Goal: Information Seeking & Learning: Learn about a topic

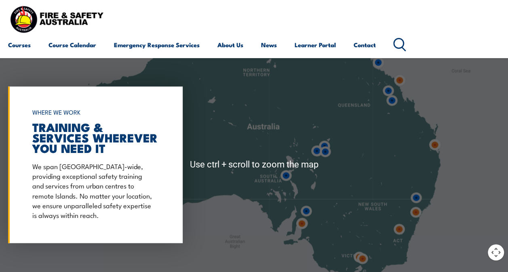
scroll to position [445, 0]
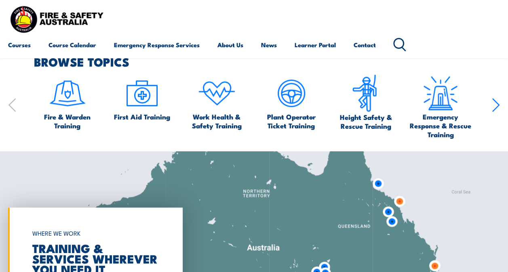
click at [495, 108] on icon "button" at bounding box center [496, 105] width 6 height 13
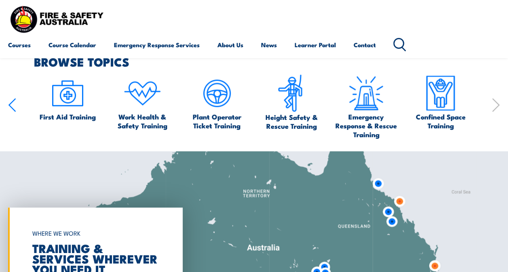
click at [495, 108] on icon "button" at bounding box center [496, 105] width 6 height 13
click at [433, 116] on span "Confined Space Training" at bounding box center [440, 121] width 67 height 18
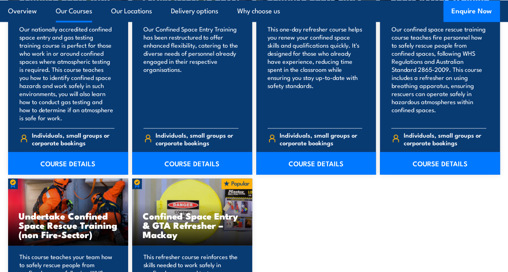
scroll to position [687, 0]
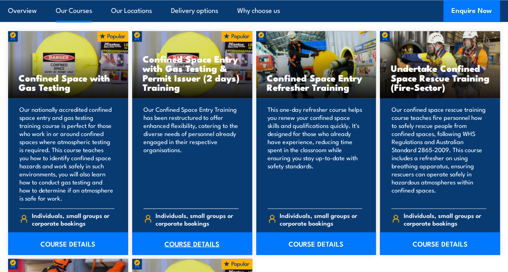
click at [206, 245] on link "COURSE DETAILS" at bounding box center [192, 243] width 120 height 23
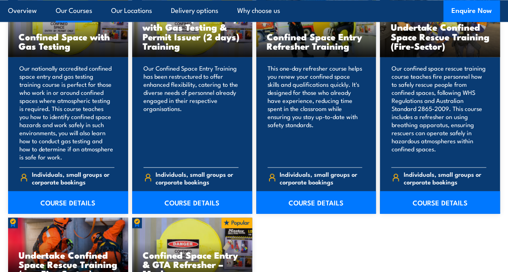
scroll to position [808, 0]
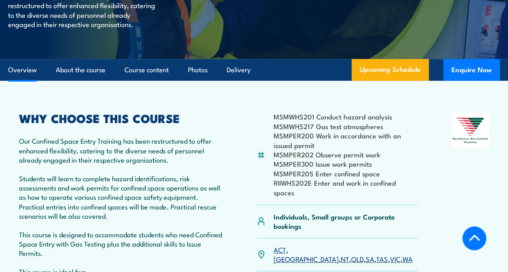
scroll to position [243, 0]
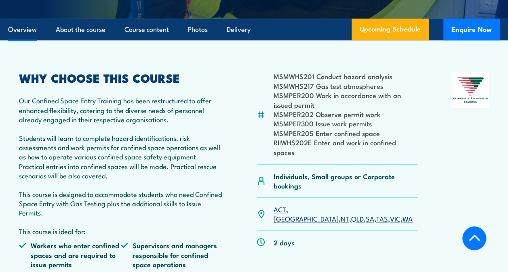
click at [402, 223] on link "WA" at bounding box center [407, 219] width 10 height 10
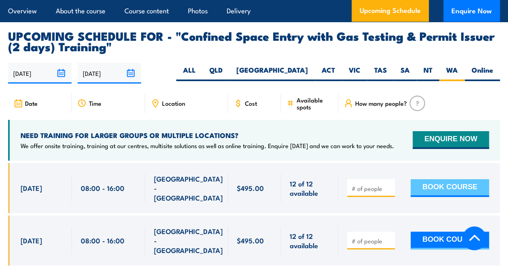
scroll to position [1488, 0]
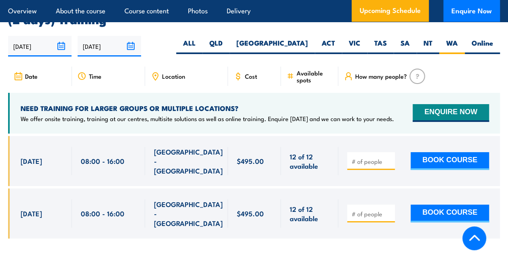
click at [248, 67] on div "Cost" at bounding box center [254, 76] width 53 height 19
click at [250, 73] on span "Cost" at bounding box center [251, 76] width 12 height 7
type input "1"
click at [390, 158] on input "1" at bounding box center [372, 162] width 40 height 8
click at [436, 112] on button "ENQUIRE NOW" at bounding box center [451, 113] width 76 height 18
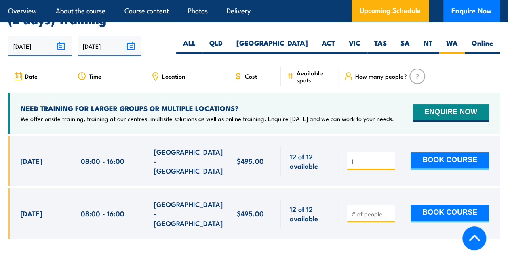
scroll to position [1367, 0]
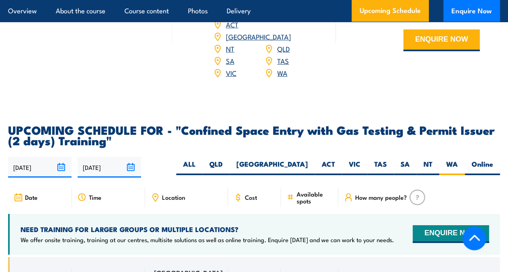
click at [250, 188] on div "Cost" at bounding box center [254, 197] width 53 height 19
drag, startPoint x: 247, startPoint y: 196, endPoint x: 183, endPoint y: 198, distance: 63.1
click at [241, 197] on div "Cost" at bounding box center [254, 197] width 53 height 19
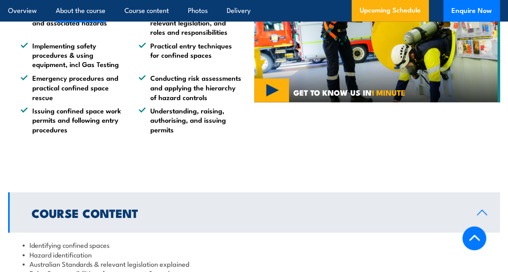
scroll to position [559, 0]
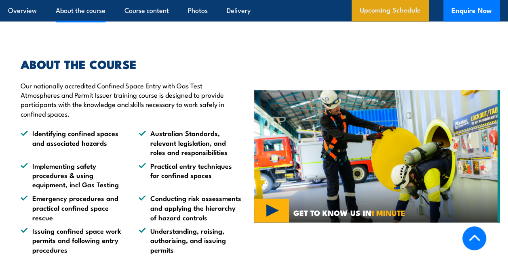
click at [393, 9] on link "Upcoming Schedule" at bounding box center [390, 11] width 77 height 22
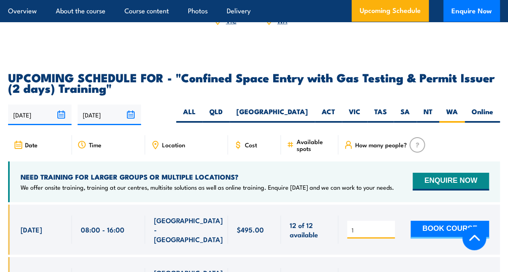
scroll to position [1488, 0]
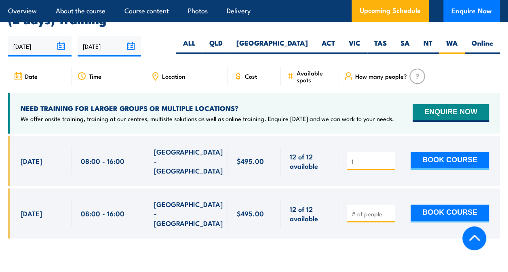
drag, startPoint x: 236, startPoint y: 150, endPoint x: 264, endPoint y: 156, distance: 28.1
click at [264, 156] on div "$495.00" at bounding box center [254, 161] width 53 height 50
copy span "$495.00"
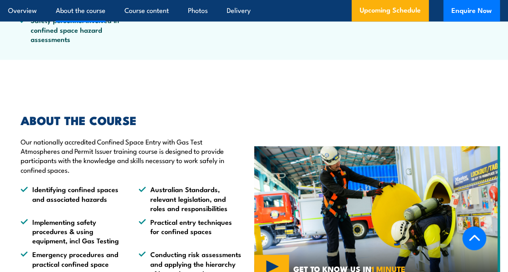
scroll to position [518, 0]
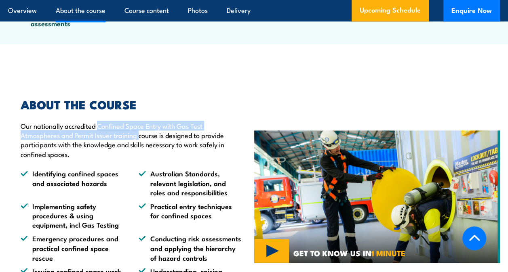
drag, startPoint x: 98, startPoint y: 136, endPoint x: 139, endPoint y: 149, distance: 42.8
click at [139, 149] on p "Our nationally accredited Confined Space Entry with Gas Test Atmospheres and Pe…" at bounding box center [131, 140] width 221 height 38
copy p "Confined Space Entry with Gas Test Atmospheres and Permit Issuer training"
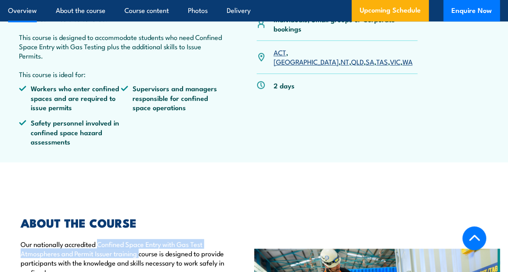
scroll to position [235, 0]
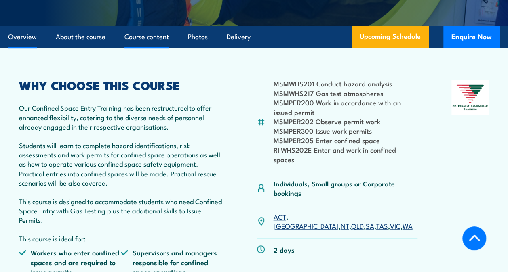
click at [150, 42] on link "Course content" at bounding box center [146, 36] width 44 height 21
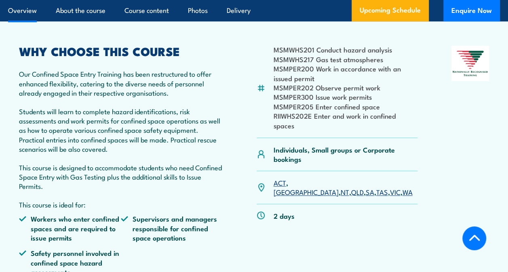
scroll to position [236, 0]
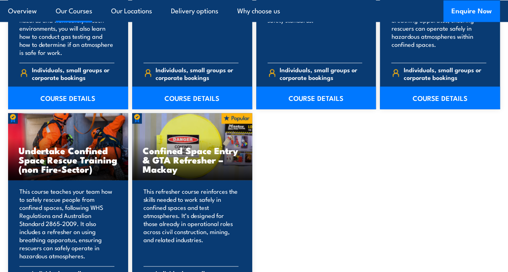
scroll to position [808, 0]
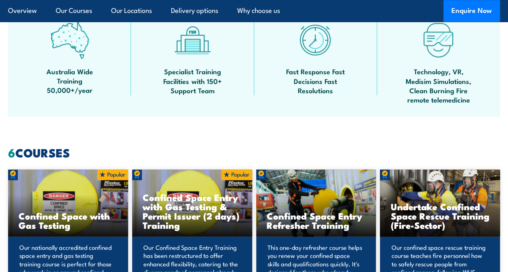
scroll to position [404, 0]
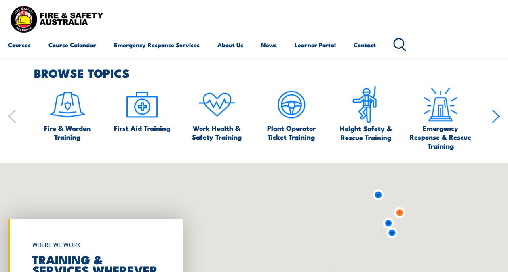
scroll to position [445, 0]
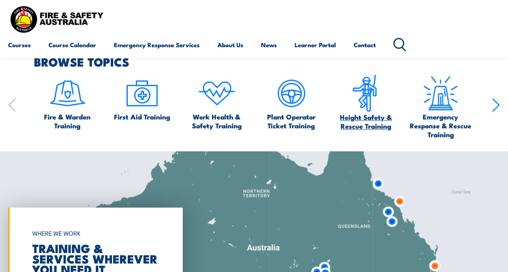
click at [366, 106] on img at bounding box center [366, 93] width 38 height 38
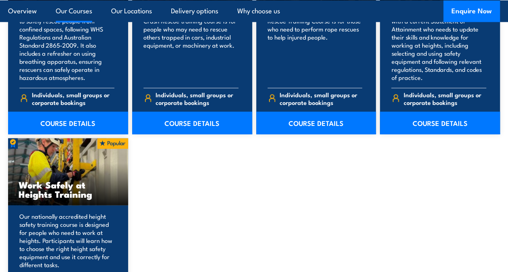
scroll to position [970, 0]
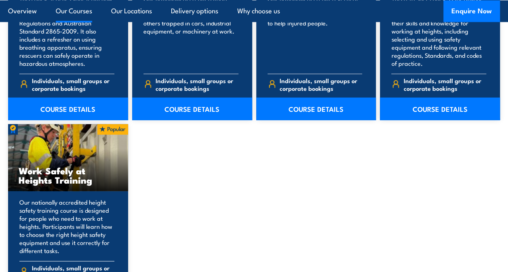
click at [55, 167] on h3 "Work Safely at Heights Training" at bounding box center [68, 175] width 99 height 19
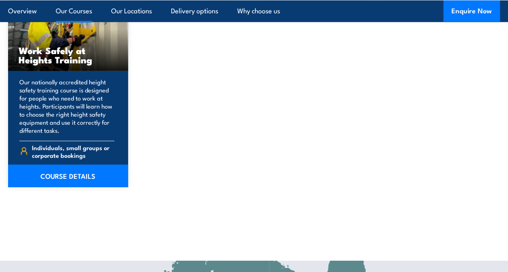
scroll to position [1091, 0]
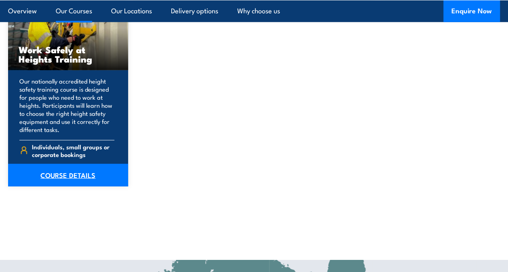
click at [77, 179] on link "COURSE DETAILS" at bounding box center [68, 175] width 120 height 23
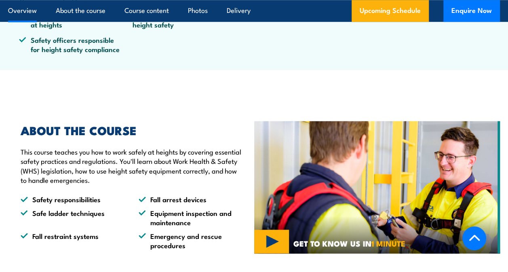
scroll to position [162, 0]
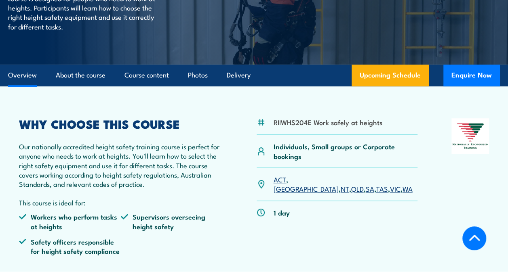
click at [378, 179] on p "ACT , NSW , NT , QLD , SA , TAS , VIC , WA" at bounding box center [345, 184] width 144 height 19
click at [402, 184] on link "WA" at bounding box center [407, 189] width 10 height 10
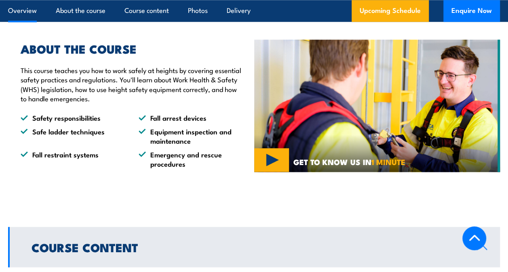
scroll to position [485, 0]
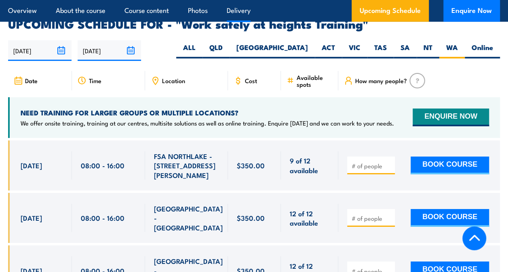
scroll to position [1271, 0]
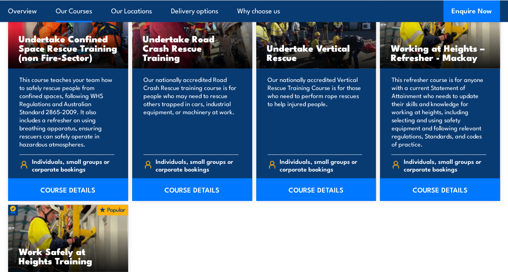
scroll to position [808, 0]
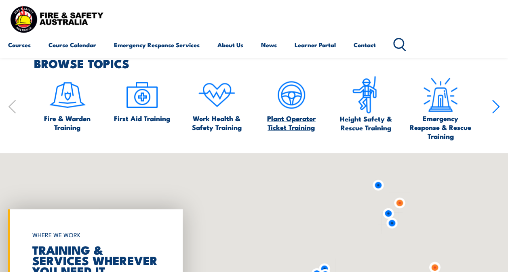
scroll to position [445, 0]
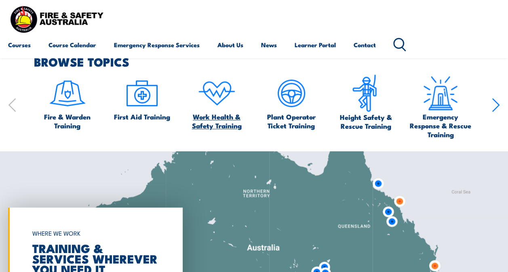
click at [235, 87] on img at bounding box center [217, 93] width 38 height 38
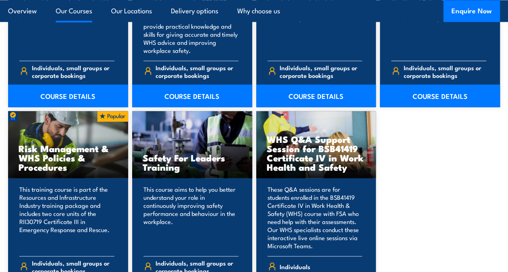
scroll to position [768, 0]
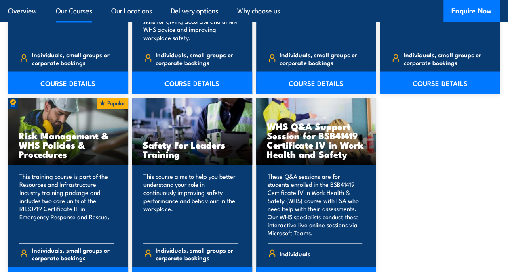
click at [60, 124] on div "Risk Management & WHS Policies & Procedures" at bounding box center [68, 132] width 120 height 67
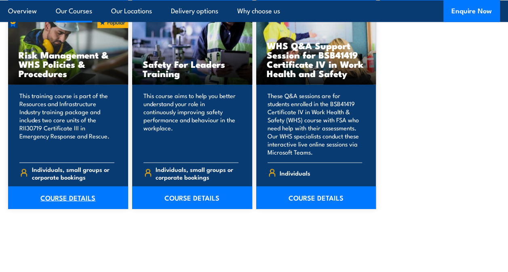
click at [78, 200] on link "COURSE DETAILS" at bounding box center [68, 198] width 120 height 23
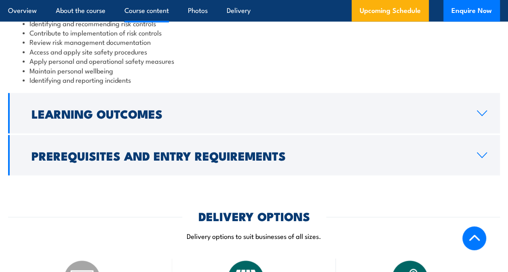
scroll to position [849, 0]
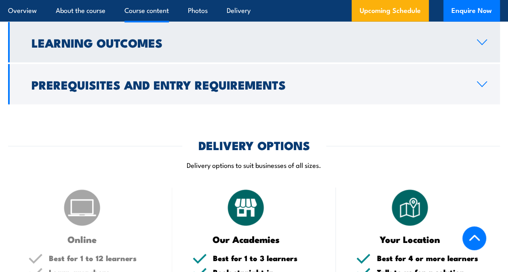
click at [272, 48] on h2 "Learning Outcomes" at bounding box center [248, 42] width 432 height 11
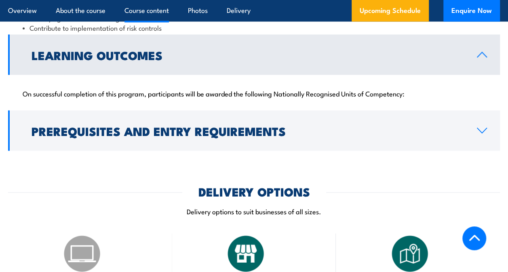
scroll to position [777, 0]
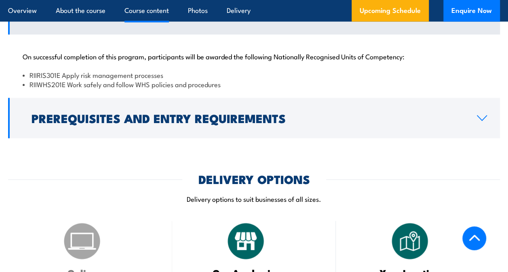
click at [258, 80] on li "RIIRIS301E Apply risk management processes" at bounding box center [254, 74] width 463 height 9
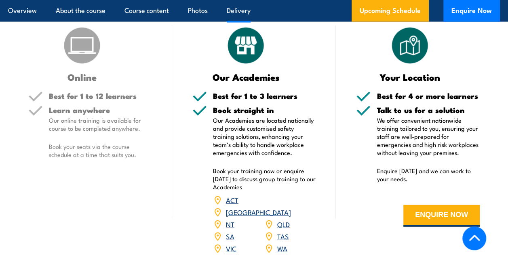
scroll to position [979, 0]
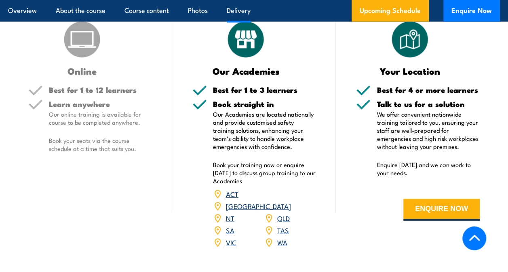
click at [279, 238] on link "WA" at bounding box center [282, 243] width 10 height 10
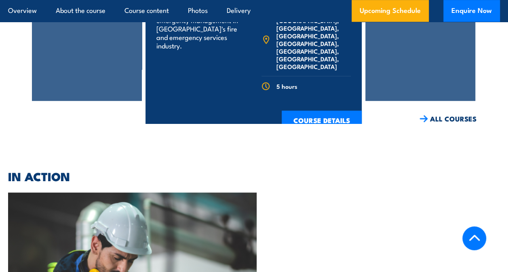
scroll to position [1508, 0]
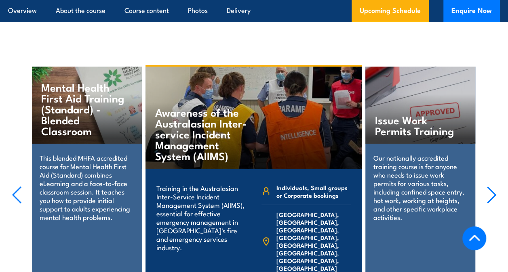
click at [487, 186] on icon "button" at bounding box center [492, 195] width 10 height 18
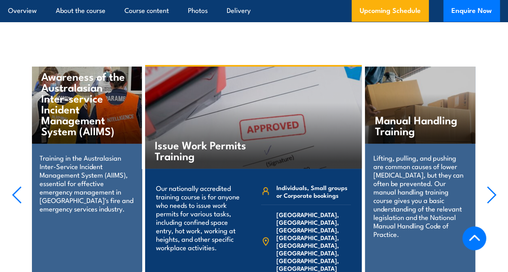
click at [487, 186] on icon "button" at bounding box center [492, 195] width 10 height 18
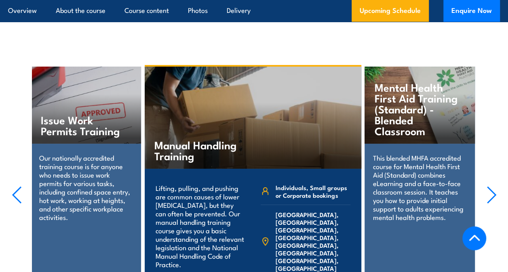
click at [487, 186] on icon "button" at bounding box center [492, 195] width 10 height 18
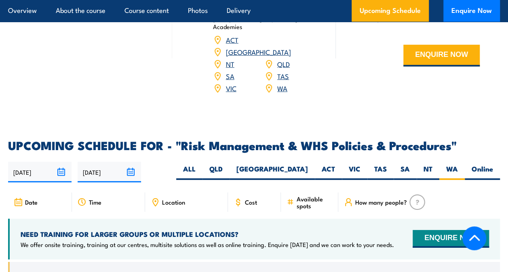
scroll to position [1184, 0]
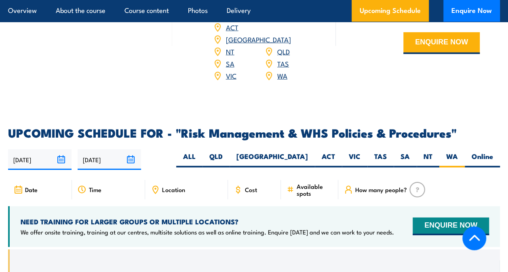
click at [284, 59] on link "TAS" at bounding box center [283, 64] width 12 height 10
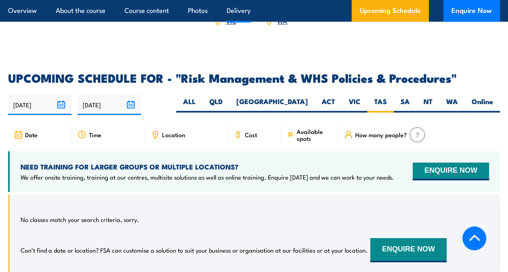
scroll to position [1144, 0]
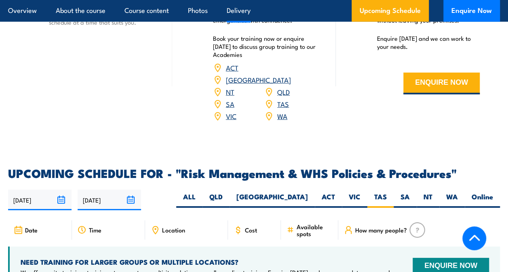
click at [280, 87] on link "QLD" at bounding box center [283, 92] width 13 height 10
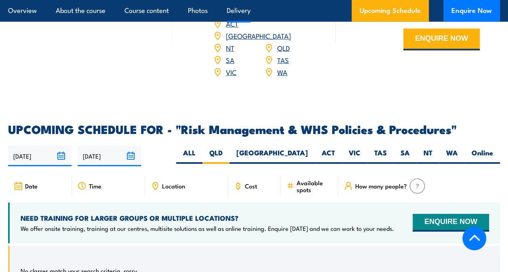
scroll to position [1144, 0]
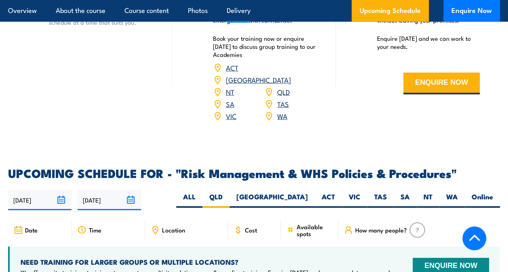
click at [283, 75] on link "[GEOGRAPHIC_DATA]" at bounding box center [258, 80] width 65 height 10
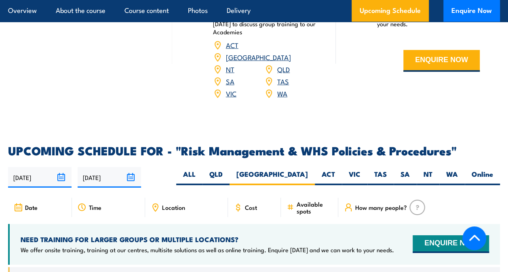
scroll to position [1110, 0]
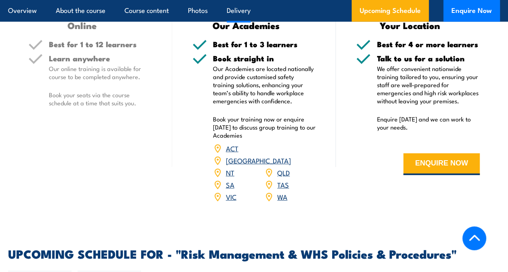
click at [230, 192] on link "VIC" at bounding box center [231, 197] width 11 height 10
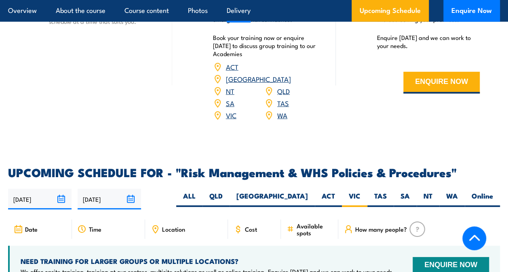
scroll to position [1144, 0]
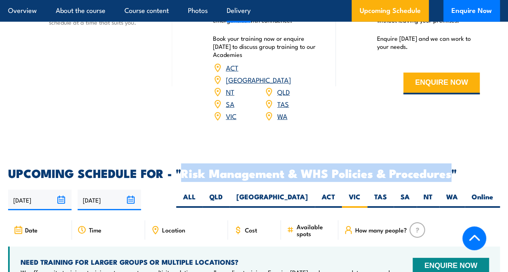
drag, startPoint x: 451, startPoint y: 170, endPoint x: 183, endPoint y: 160, distance: 268.9
click at [183, 168] on h2 "UPCOMING SCHEDULE FOR - "Risk Management & WHS Policies & Procedures"" at bounding box center [254, 173] width 492 height 11
copy h2 "Risk Management & WHS Policies & Procedures"
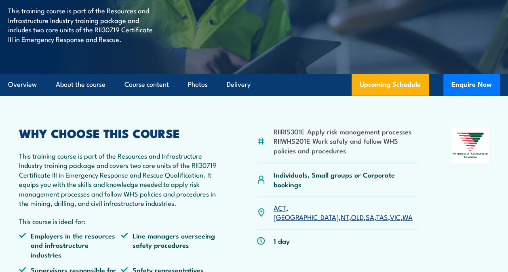
scroll to position [53, 0]
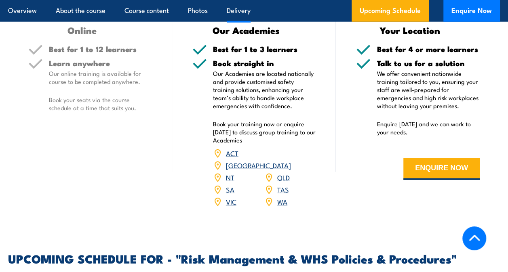
scroll to position [1110, 0]
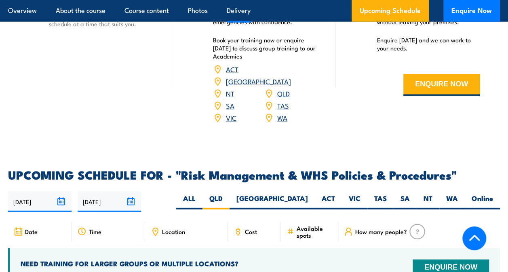
scroll to position [1144, 0]
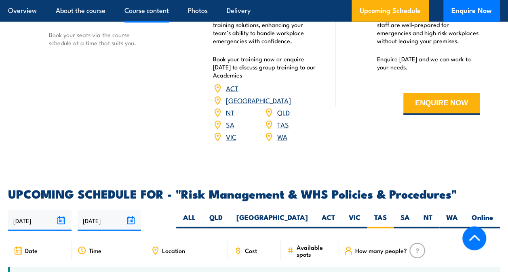
scroll to position [1144, 0]
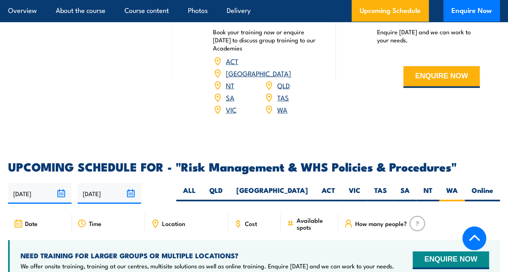
scroll to position [1184, 0]
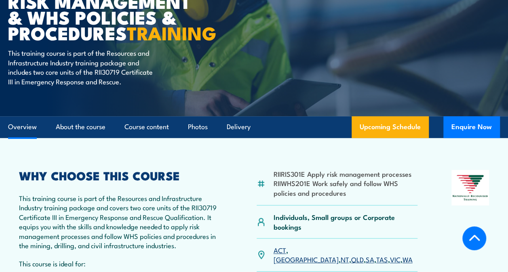
scroll to position [333, 0]
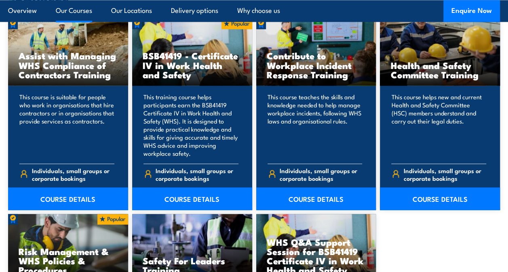
scroll to position [687, 0]
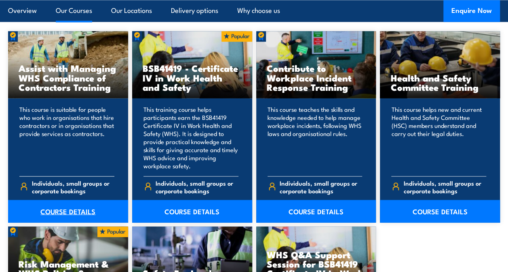
click at [86, 208] on link "COURSE DETAILS" at bounding box center [68, 211] width 120 height 23
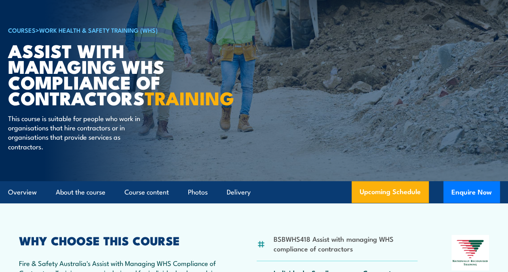
scroll to position [243, 0]
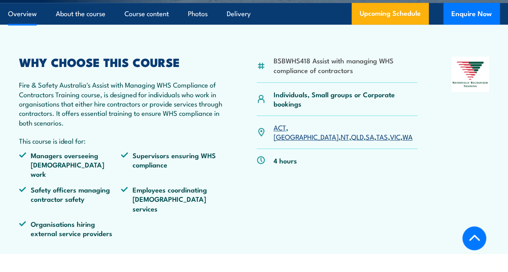
click at [402, 141] on link "WA" at bounding box center [407, 137] width 10 height 10
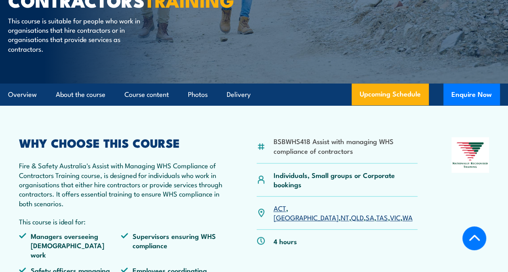
scroll to position [404, 0]
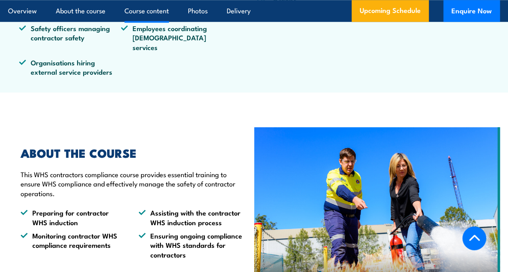
click at [135, 11] on link "Course content" at bounding box center [146, 10] width 44 height 21
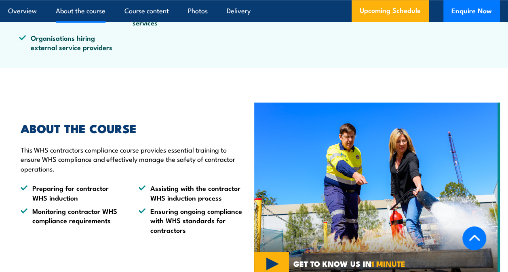
click at [98, 14] on link "About the course" at bounding box center [81, 10] width 50 height 21
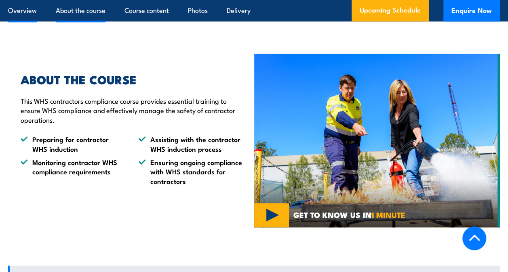
scroll to position [478, 0]
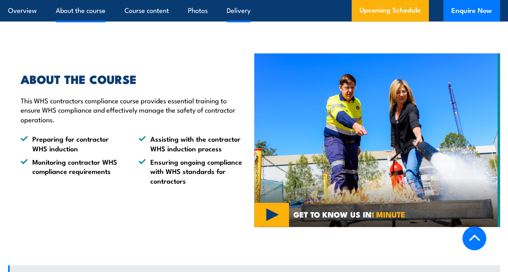
click at [249, 9] on link "Delivery" at bounding box center [239, 10] width 24 height 21
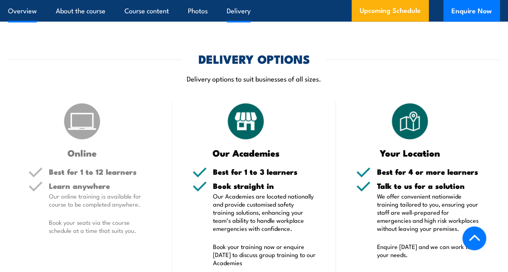
click at [32, 13] on link "Overview" at bounding box center [22, 10] width 29 height 21
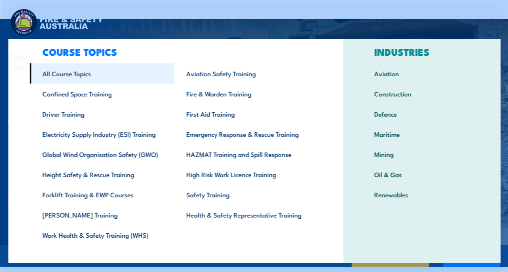
scroll to position [32, 0]
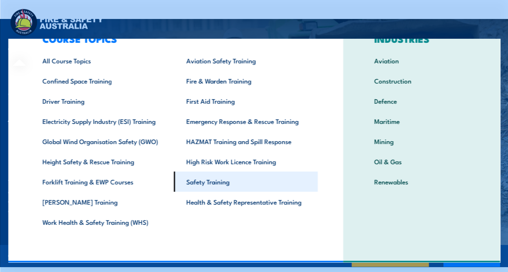
click at [226, 181] on link "Safety Training" at bounding box center [245, 182] width 144 height 20
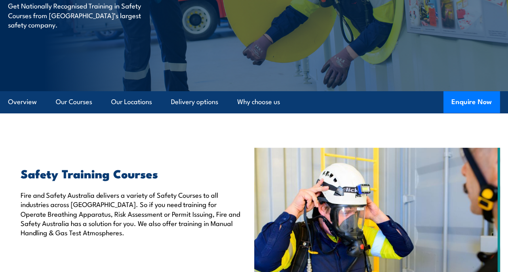
scroll to position [40, 0]
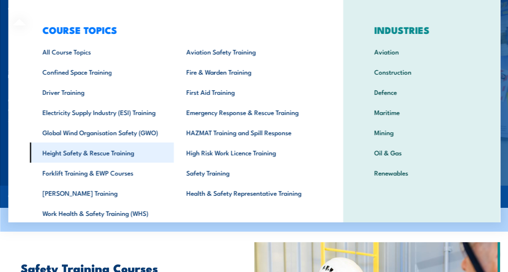
click at [137, 155] on link "Height Safety & Rescue Training" at bounding box center [102, 153] width 144 height 20
